Goal: Information Seeking & Learning: Learn about a topic

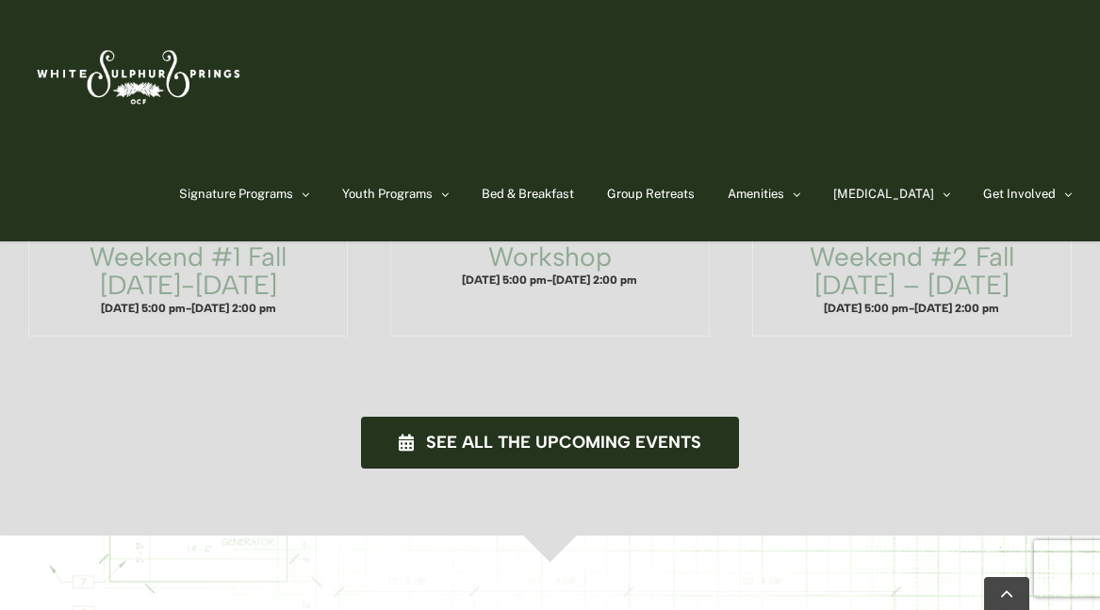
scroll to position [1459, 0]
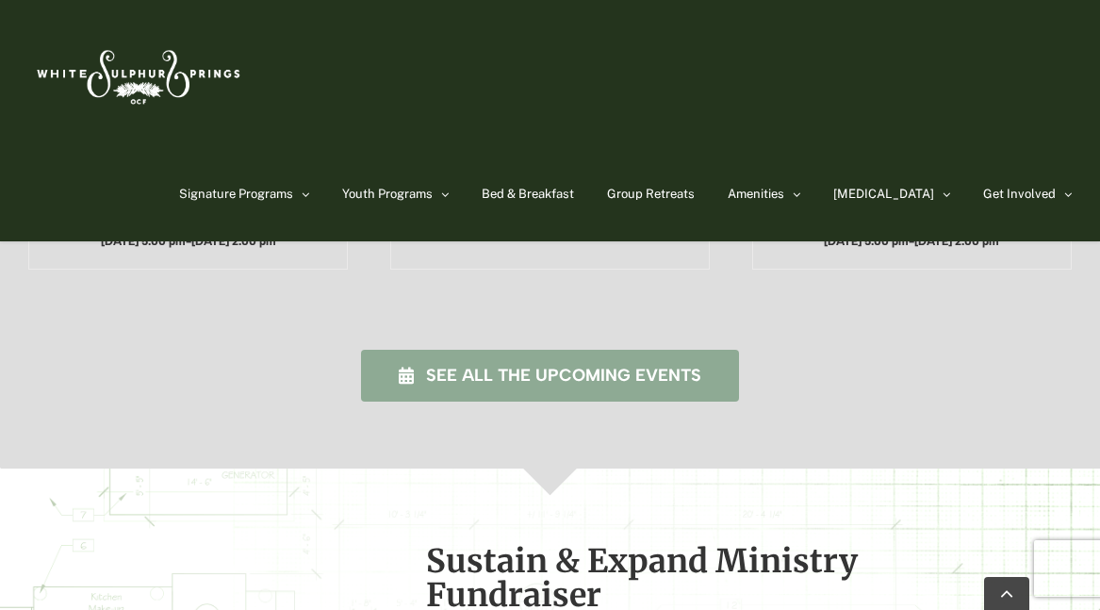
click at [552, 366] on span "See all the upcoming events" at bounding box center [563, 376] width 275 height 20
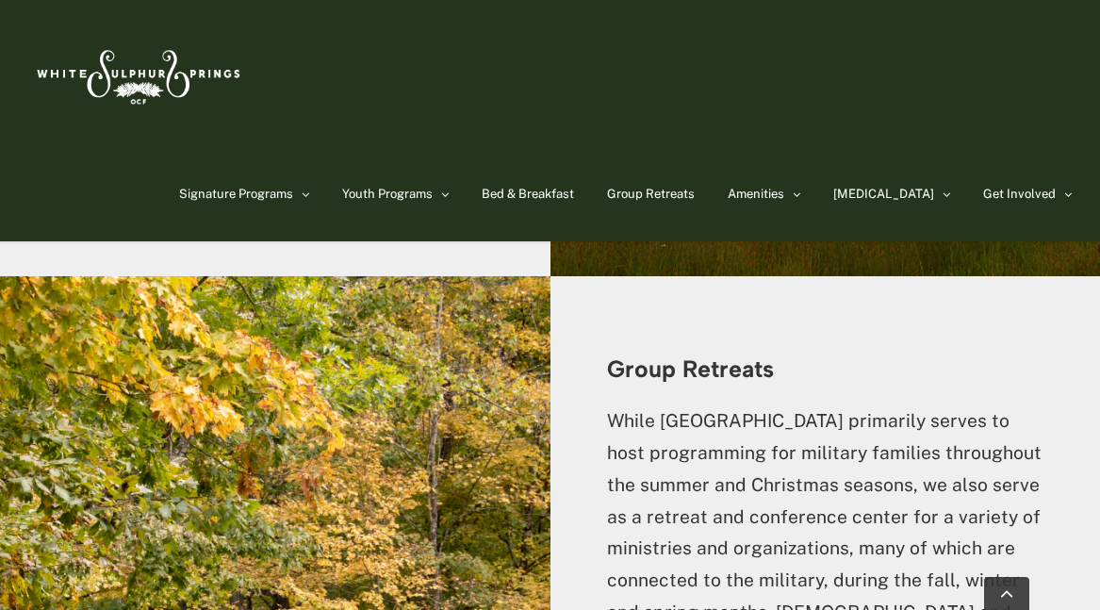
scroll to position [4860, 0]
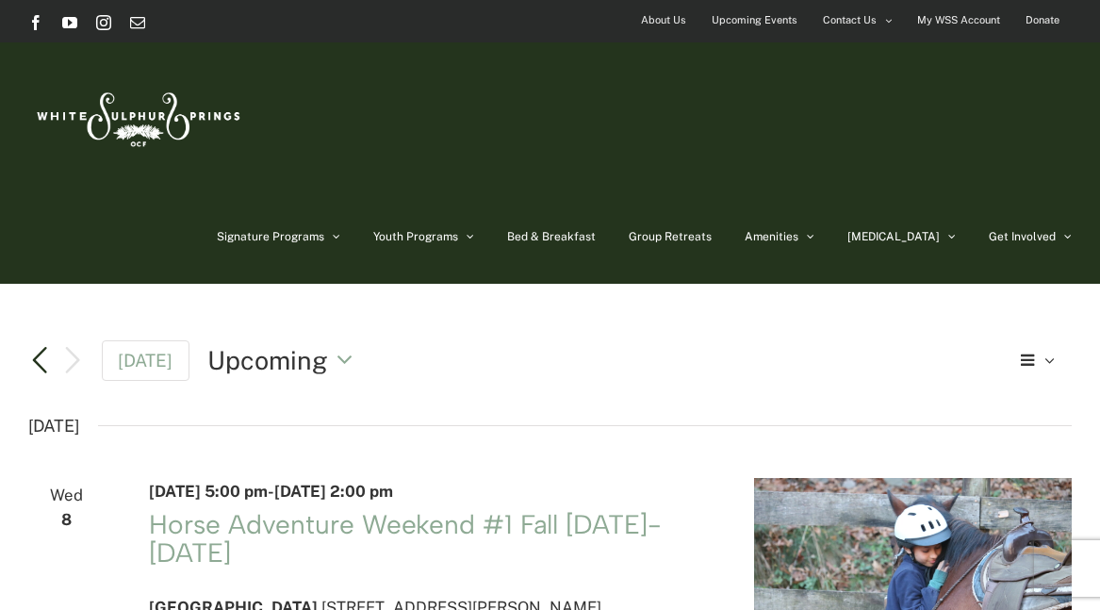
click at [41, 349] on link "Previous Events" at bounding box center [39, 360] width 23 height 23
